Goal: Communication & Community: Answer question/provide support

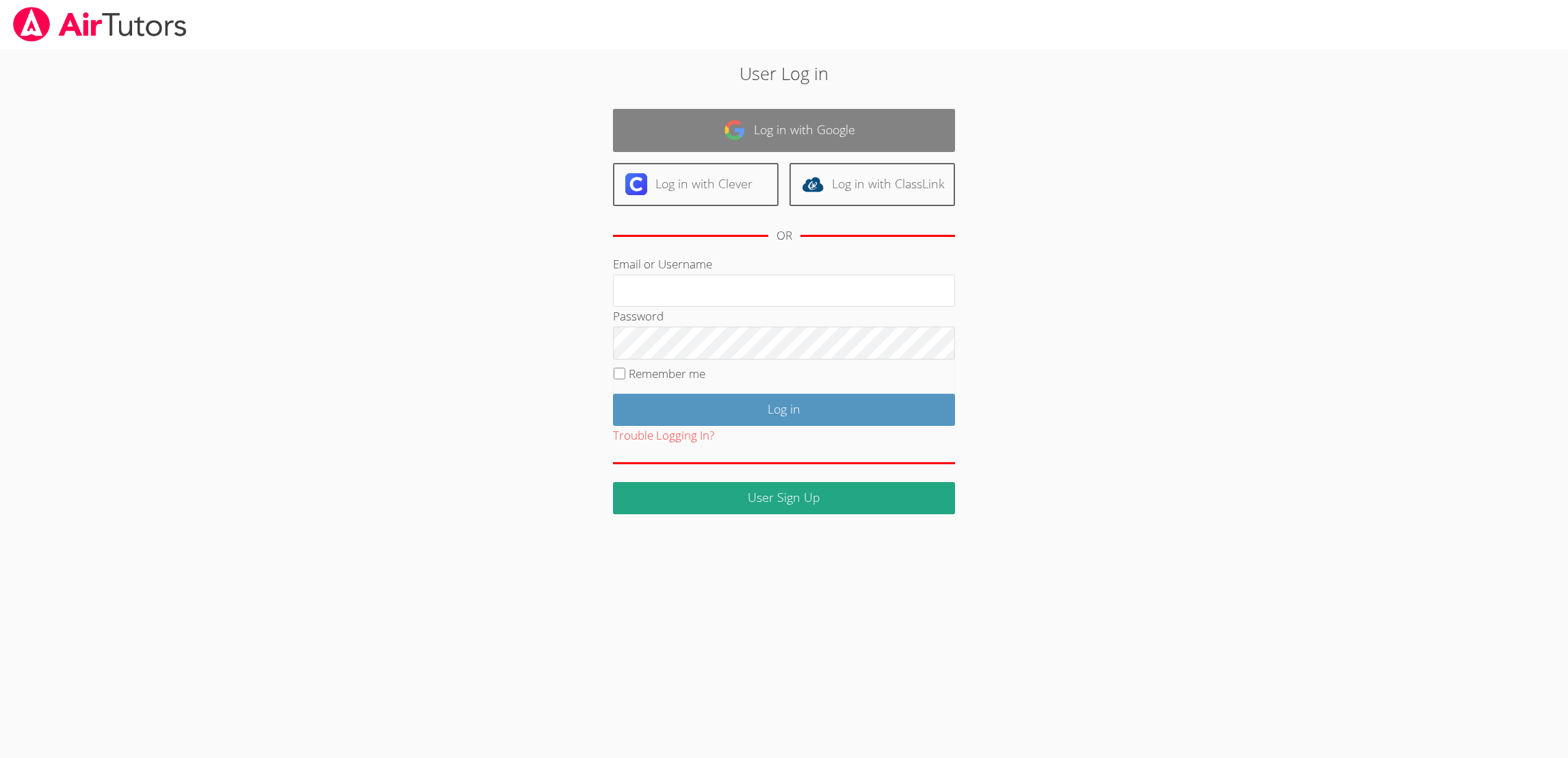
click at [889, 111] on link "Log in with Google" at bounding box center [784, 131] width 342 height 44
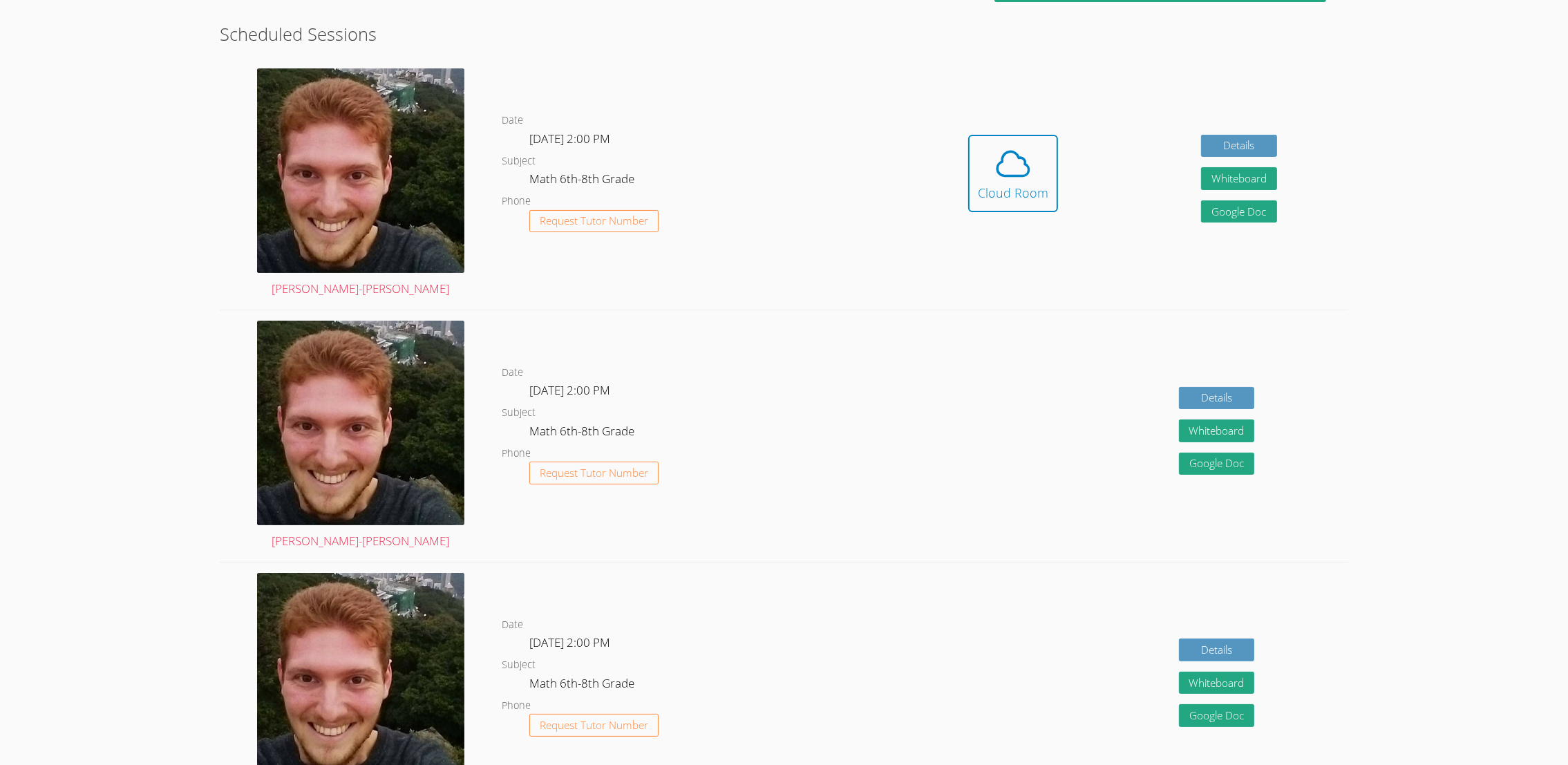
scroll to position [325, 0]
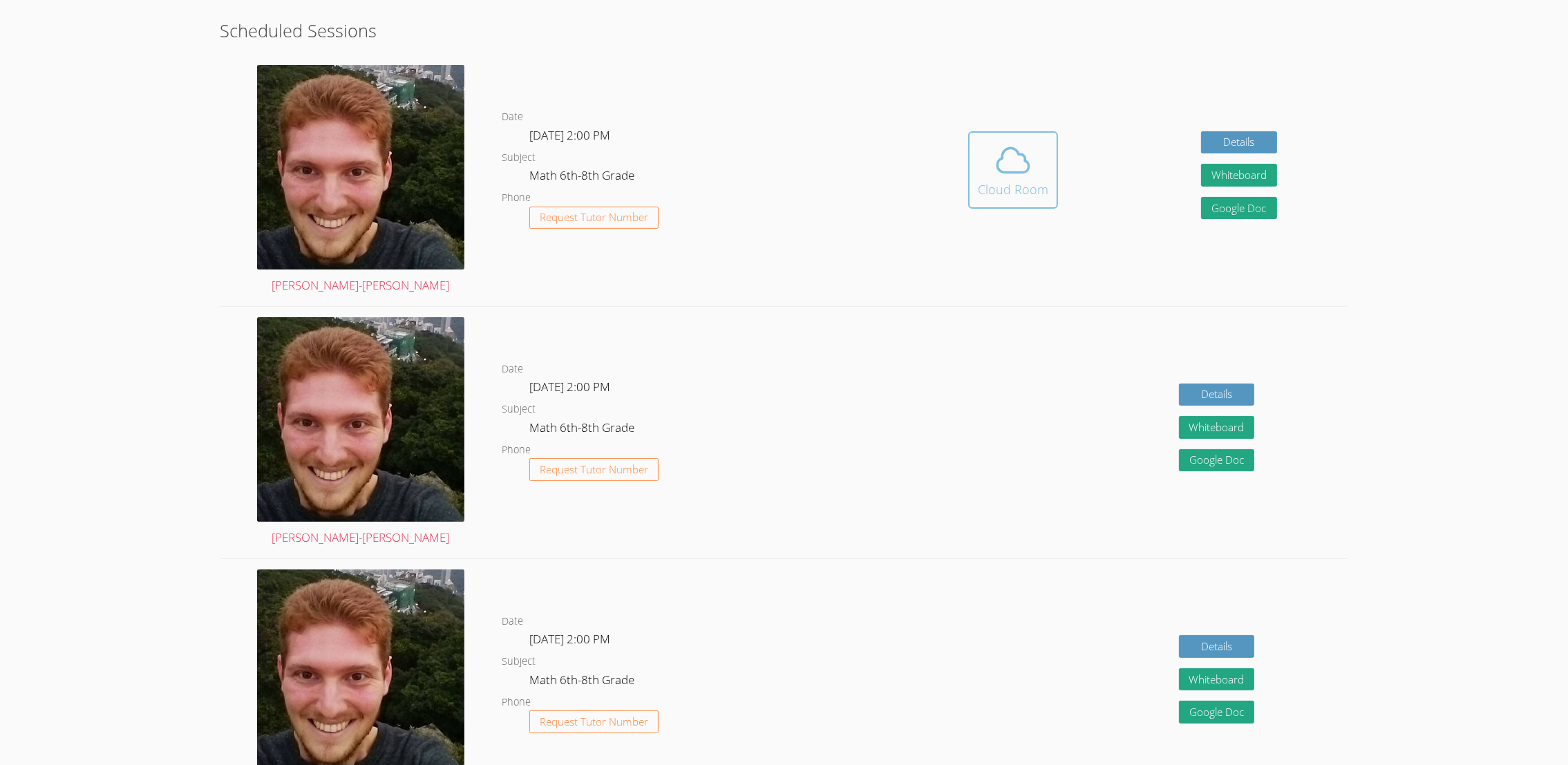
click at [1054, 202] on button "Cloud Room" at bounding box center [1013, 170] width 90 height 78
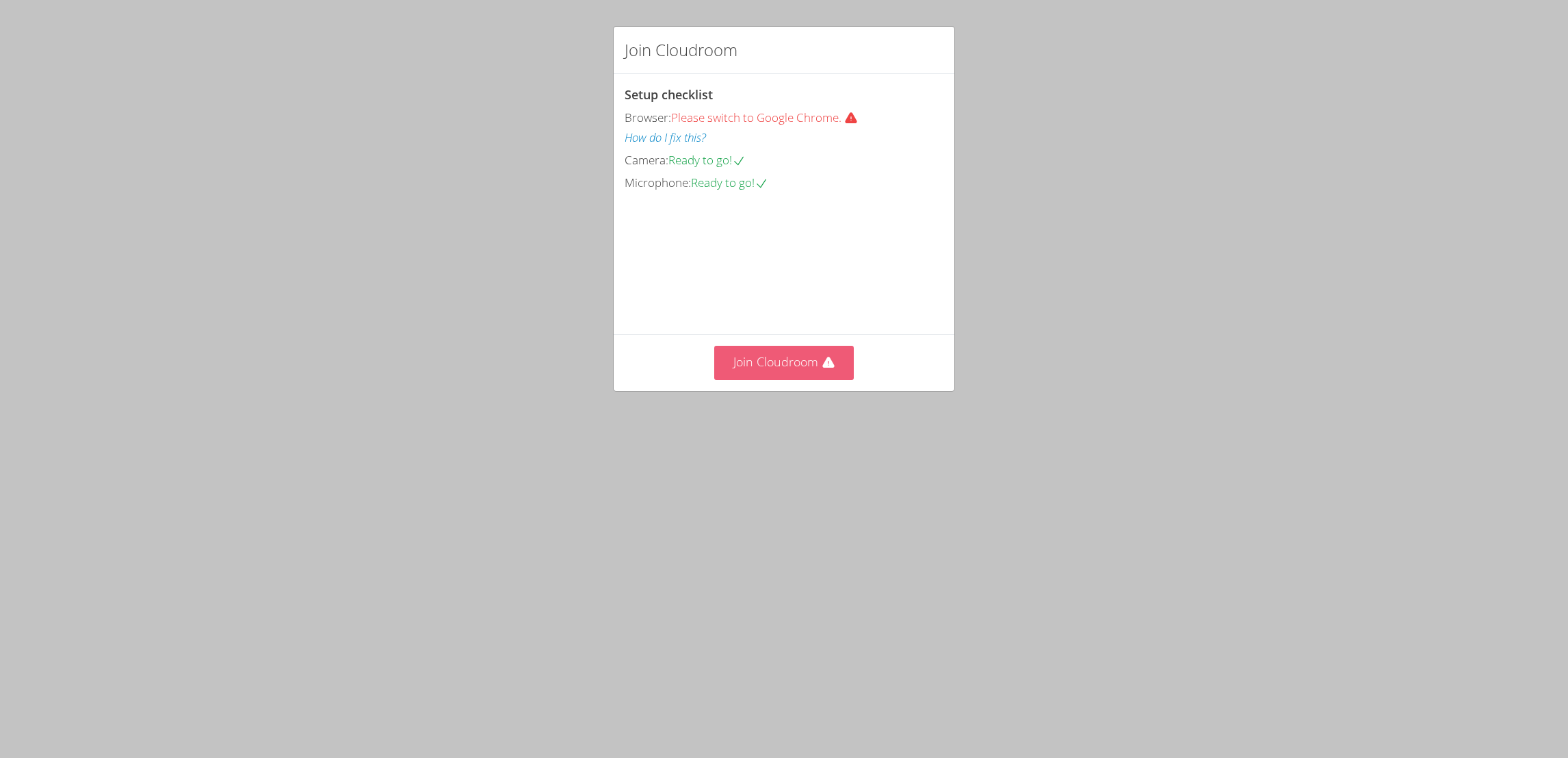
click at [766, 379] on button "Join Cloudroom" at bounding box center [784, 362] width 140 height 33
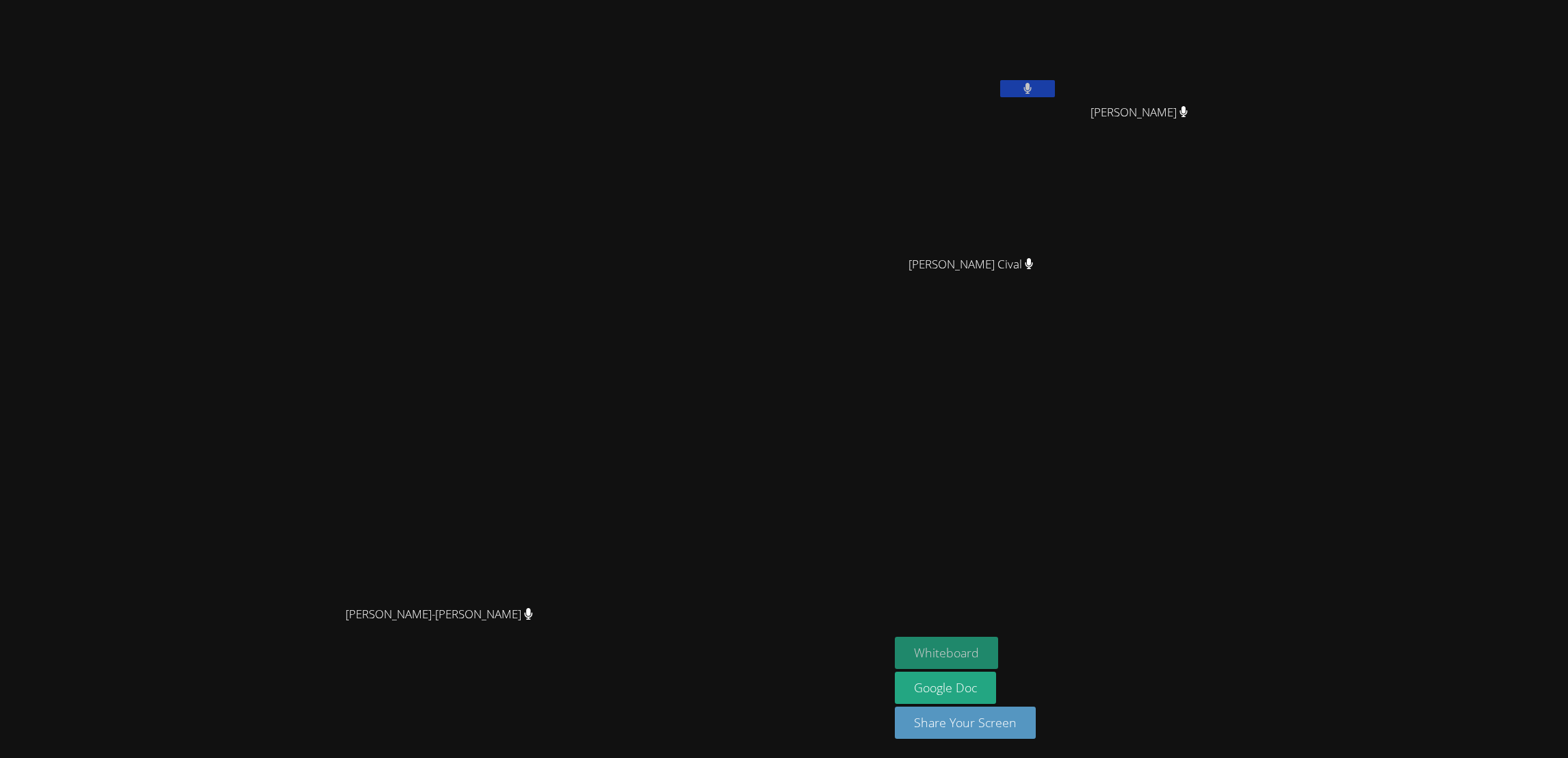
click at [999, 652] on button "Whiteboard" at bounding box center [947, 653] width 104 height 32
click at [1055, 87] on button at bounding box center [1027, 89] width 54 height 17
click at [1055, 88] on button at bounding box center [1027, 89] width 54 height 17
click at [1034, 86] on icon at bounding box center [1027, 89] width 14 height 12
click at [1055, 80] on button at bounding box center [1027, 89] width 54 height 17
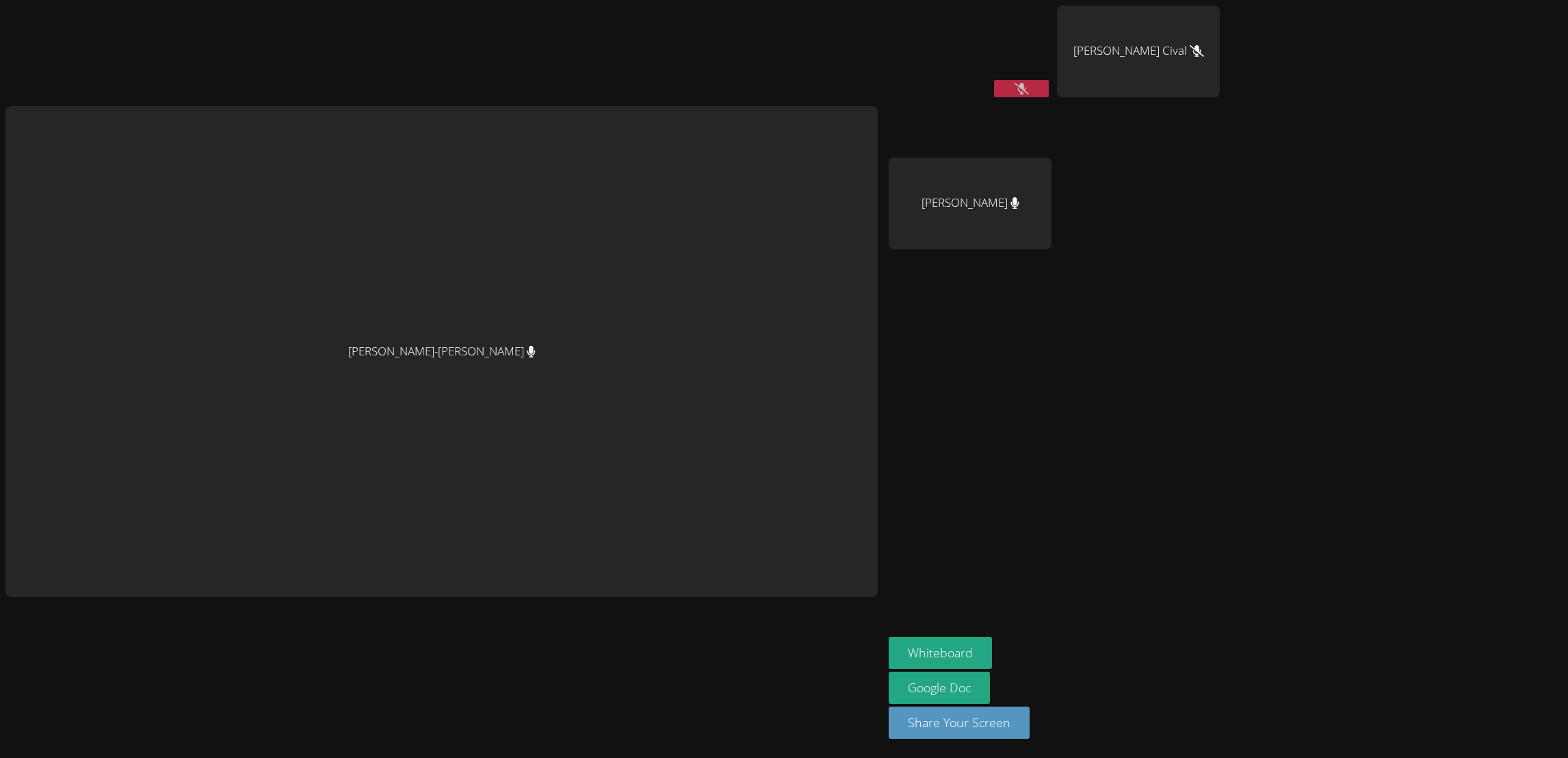
click at [444, 274] on div "[PERSON_NAME]-[PERSON_NAME]" at bounding box center [442, 351] width 872 height 491
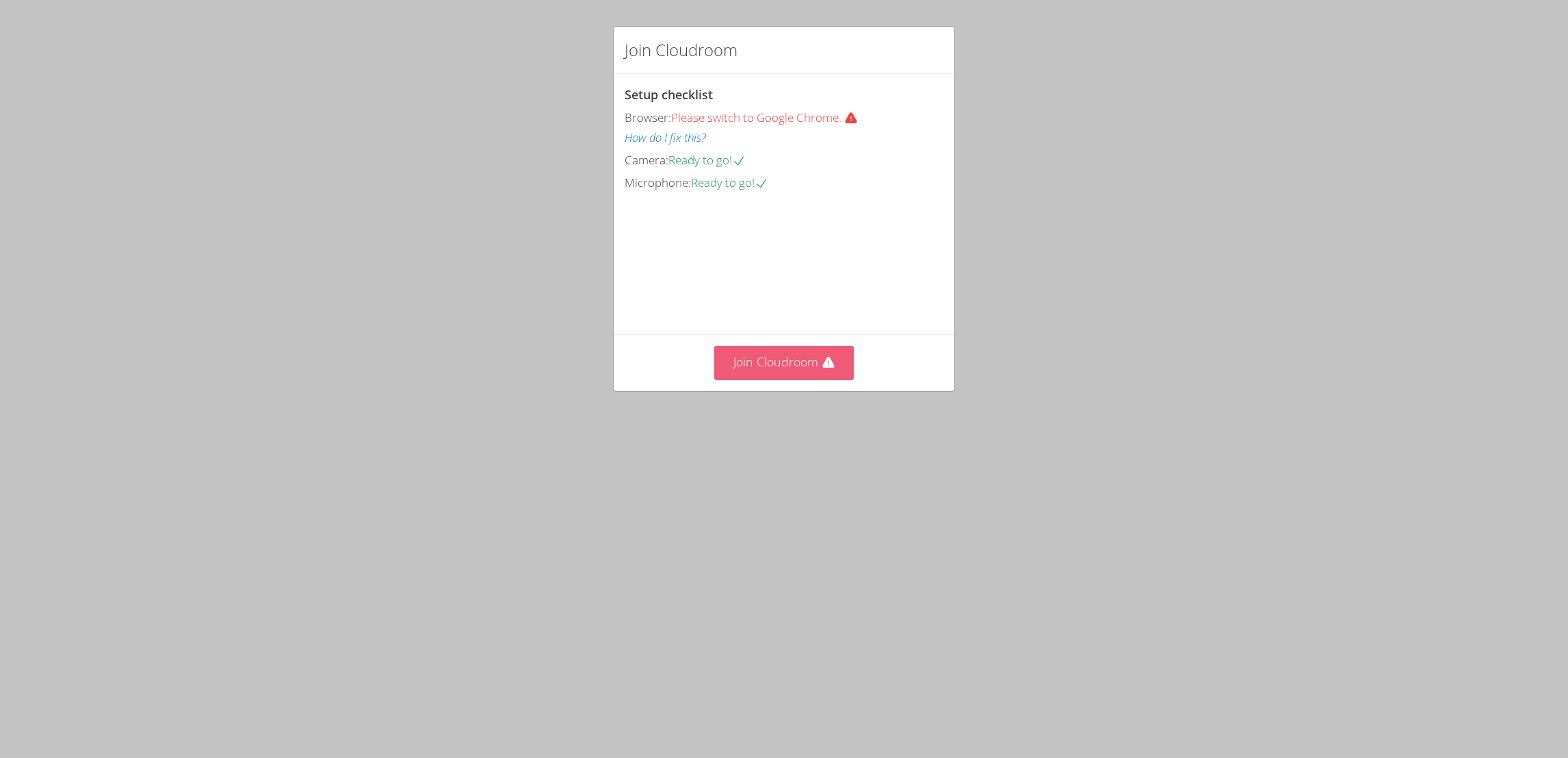
click at [761, 379] on button "Join Cloudroom" at bounding box center [784, 362] width 140 height 33
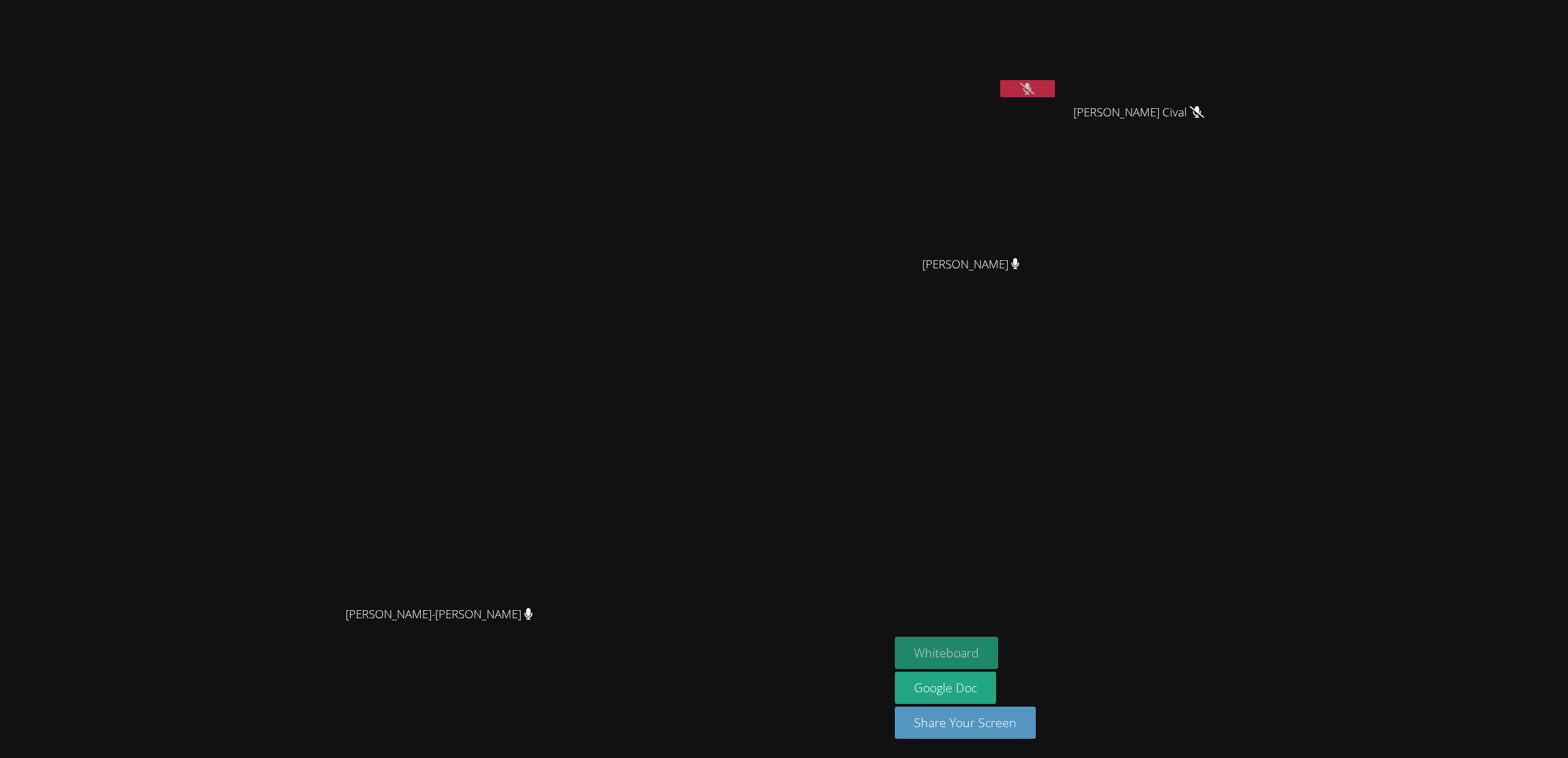
click at [999, 649] on button "Whiteboard" at bounding box center [947, 653] width 104 height 32
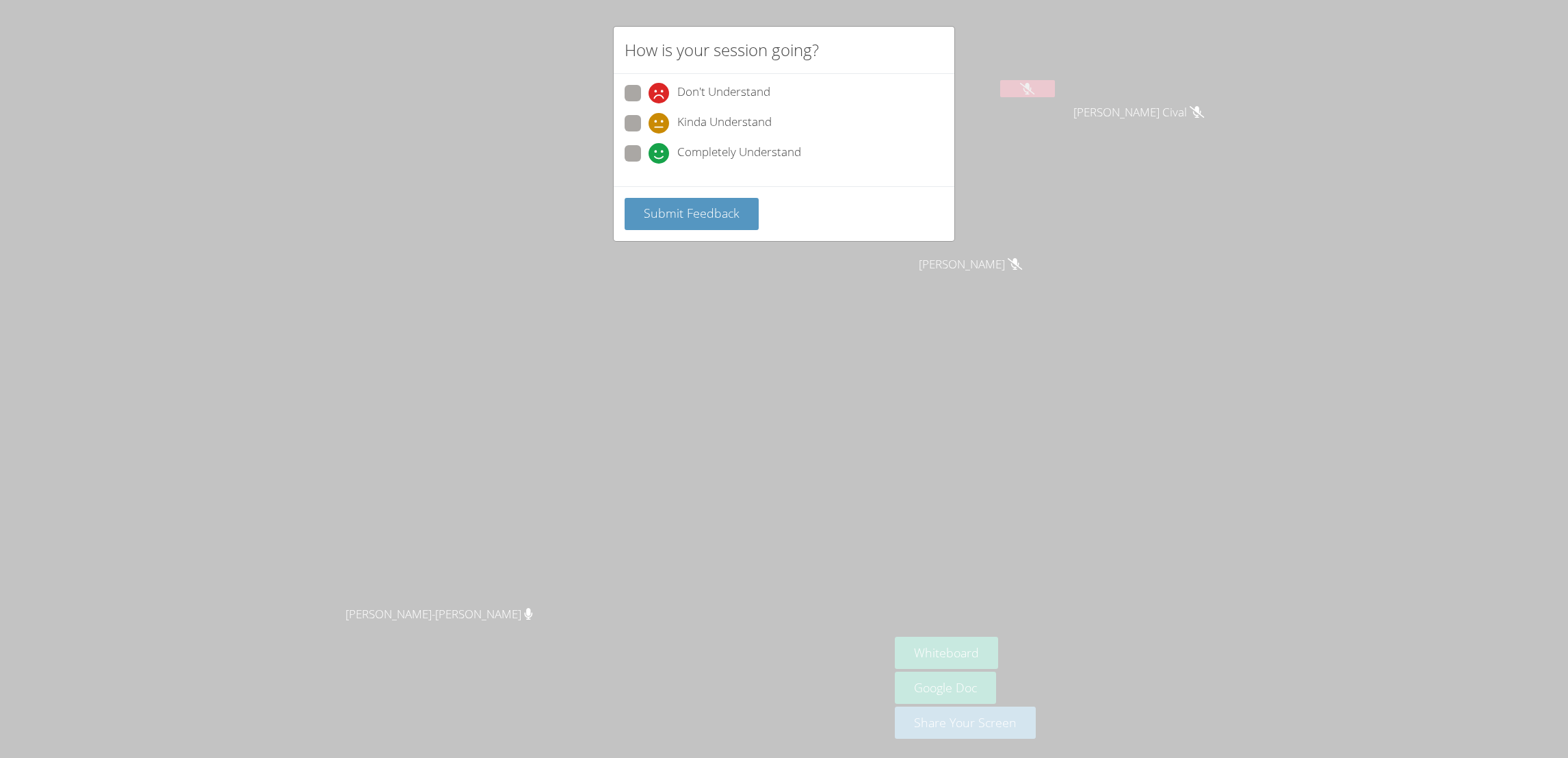
click at [717, 156] on span "Completely Understand" at bounding box center [739, 153] width 124 height 21
click at [660, 156] on input "Completely Understand" at bounding box center [655, 151] width 12 height 12
radio input "true"
click at [660, 210] on span "Submit Feedback" at bounding box center [692, 213] width 96 height 17
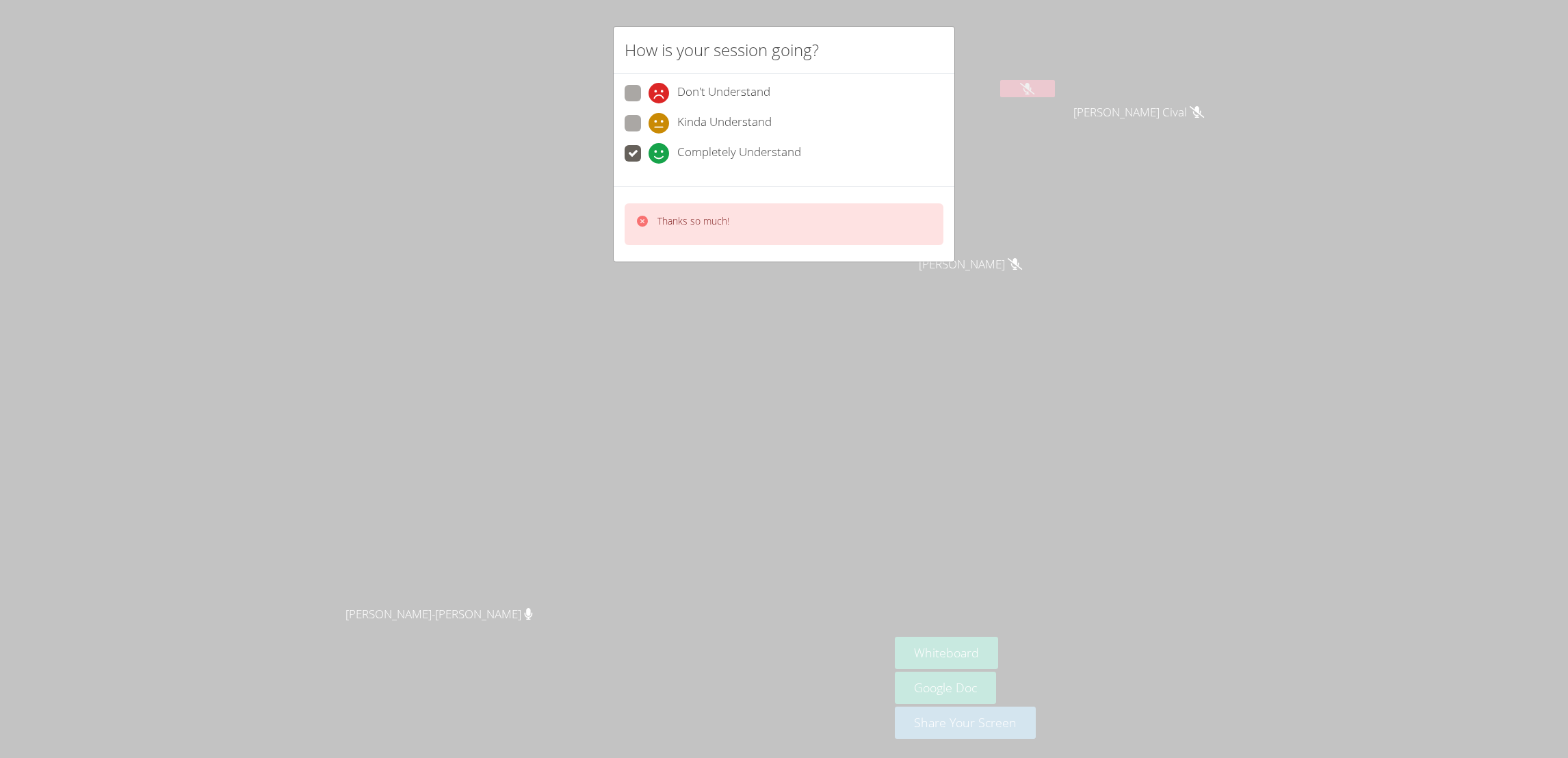
click at [708, 219] on p "Thanks so much!" at bounding box center [693, 221] width 72 height 13
click at [790, 225] on div "Thanks so much!" at bounding box center [784, 224] width 319 height 42
click at [660, 239] on div "Thanks so much!" at bounding box center [784, 224] width 319 height 42
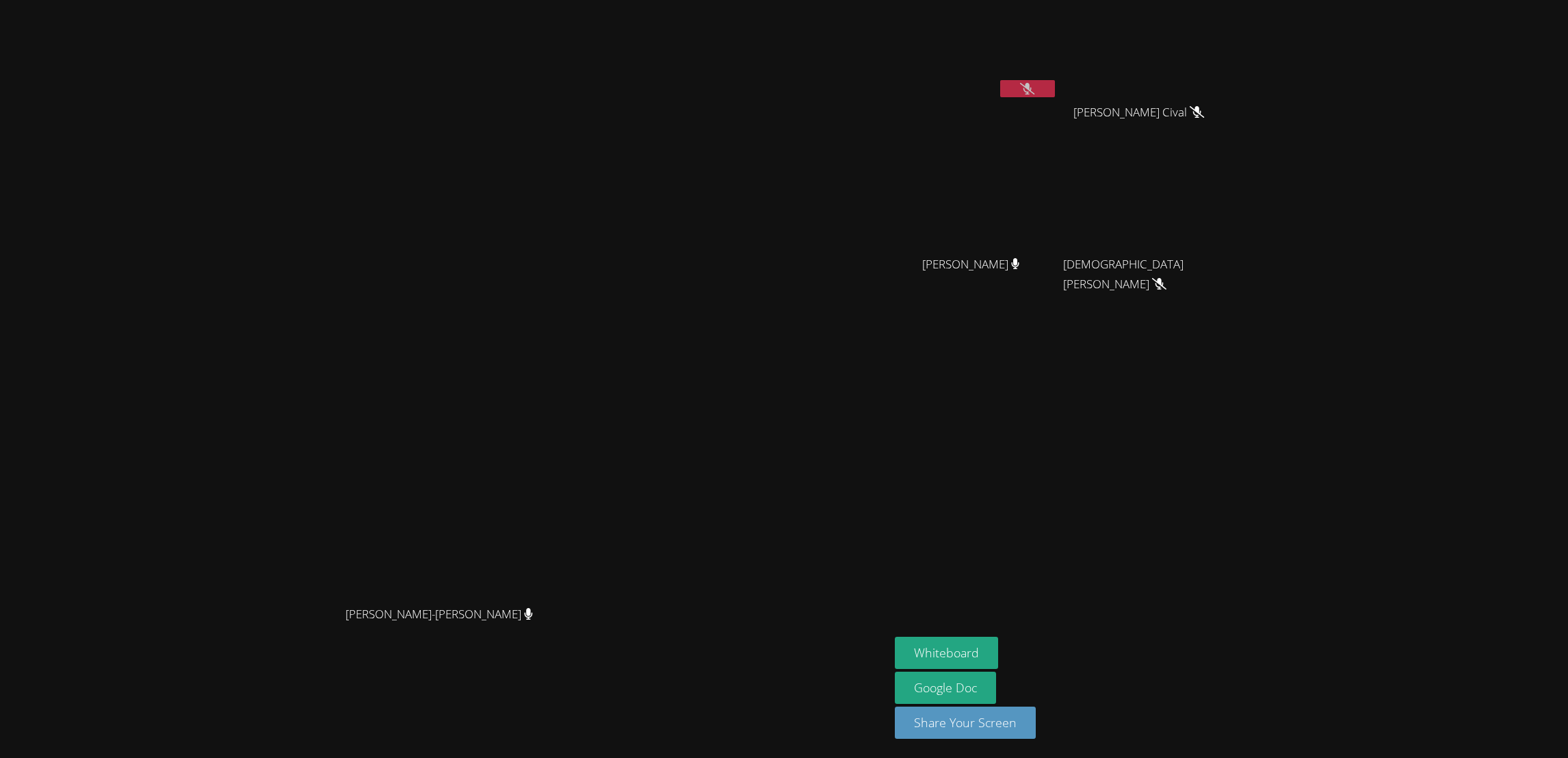
click at [1058, 104] on div "Woodyounie [PERSON_NAME]" at bounding box center [976, 79] width 163 height 146
click at [1034, 84] on icon at bounding box center [1027, 89] width 14 height 12
click at [1032, 94] on icon at bounding box center [1028, 89] width 8 height 12
